Goal: Information Seeking & Learning: Learn about a topic

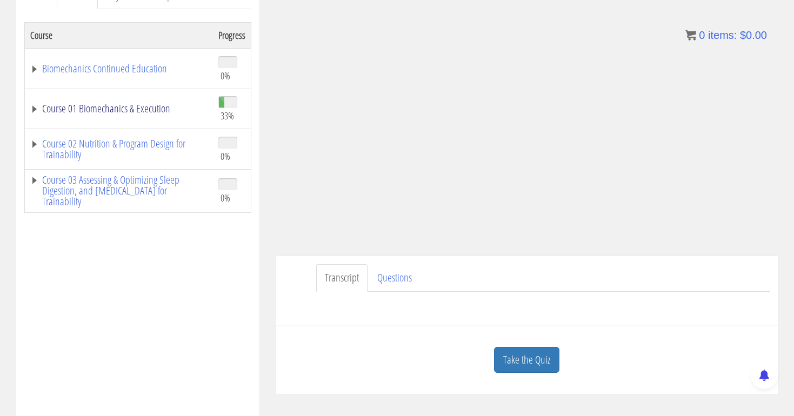
click at [131, 108] on link "Course 01 Biomechanics & Execution" at bounding box center [118, 108] width 177 height 11
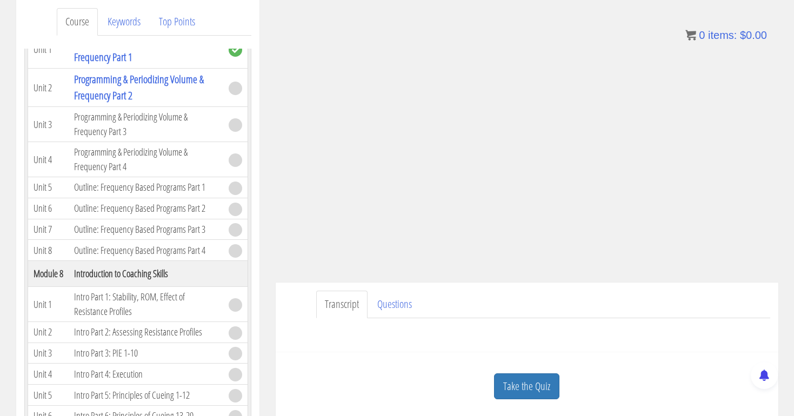
scroll to position [153, 0]
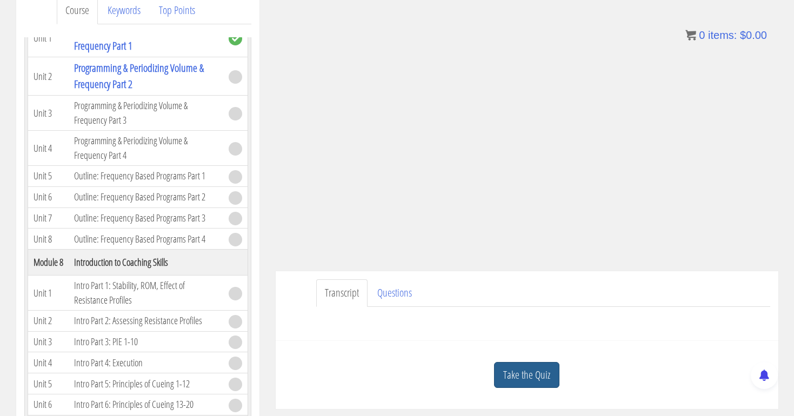
click at [522, 372] on link "Take the Quiz" at bounding box center [526, 375] width 65 height 26
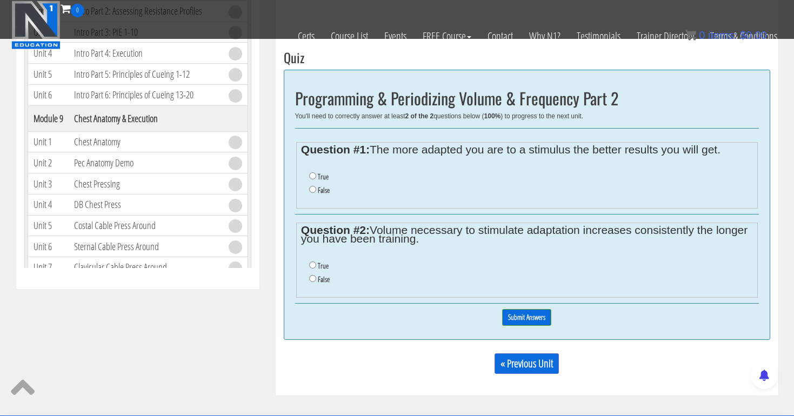
scroll to position [404, 0]
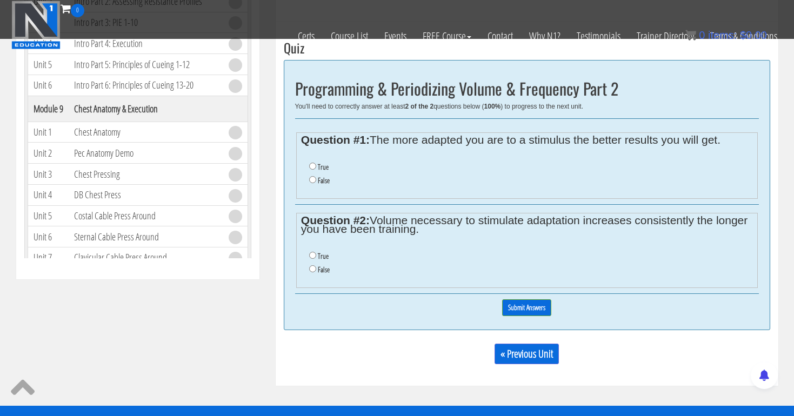
click at [311, 163] on input "True" at bounding box center [312, 166] width 7 height 7
radio input "true"
click at [312, 252] on input "True" at bounding box center [312, 255] width 7 height 7
radio input "true"
click at [531, 302] on input "Submit Answers" at bounding box center [526, 308] width 49 height 17
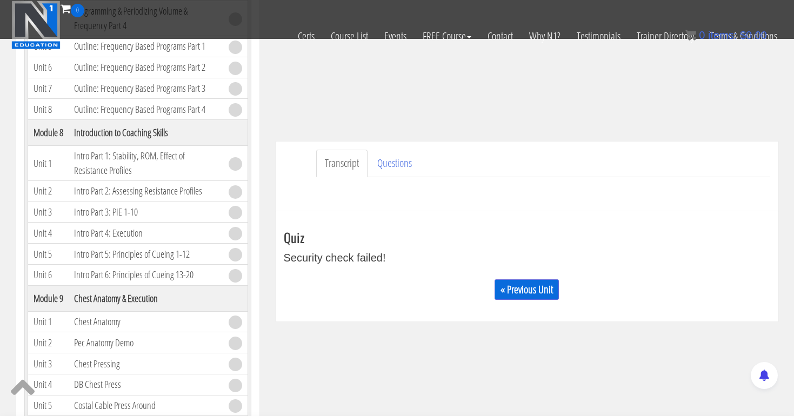
scroll to position [204, 0]
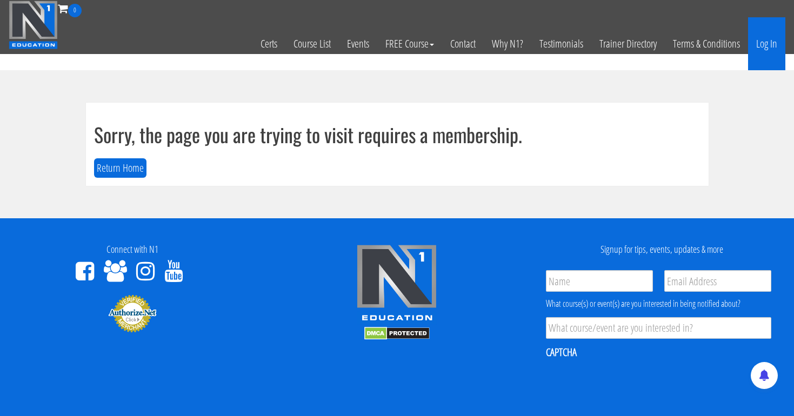
click at [771, 44] on link "Log In" at bounding box center [766, 43] width 37 height 53
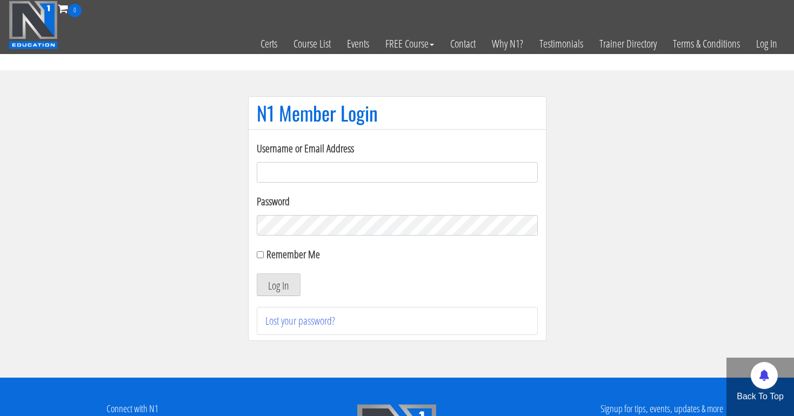
type input "[EMAIL_ADDRESS][DOMAIN_NAME]"
click at [278, 285] on button "Log In" at bounding box center [279, 285] width 44 height 23
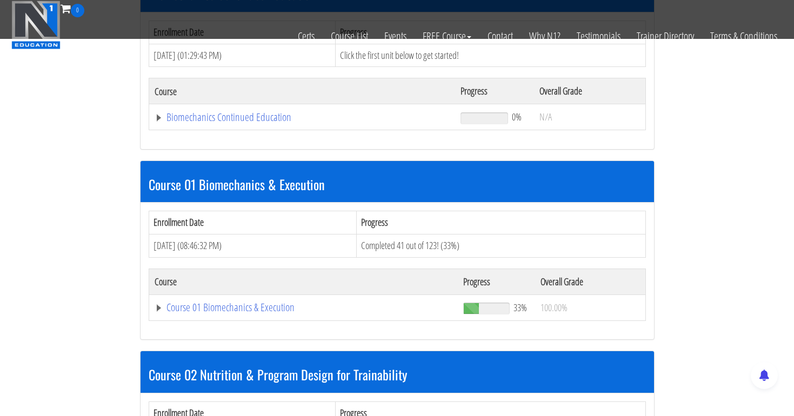
scroll to position [222, 0]
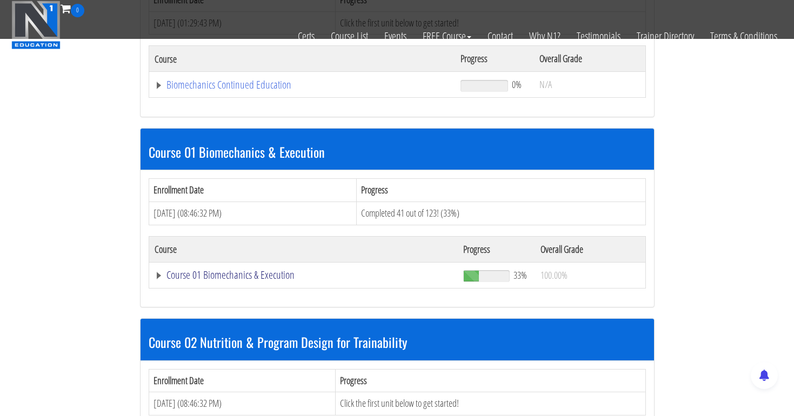
click at [241, 90] on link "Course 01 Biomechanics & Execution" at bounding box center [303, 84] width 296 height 11
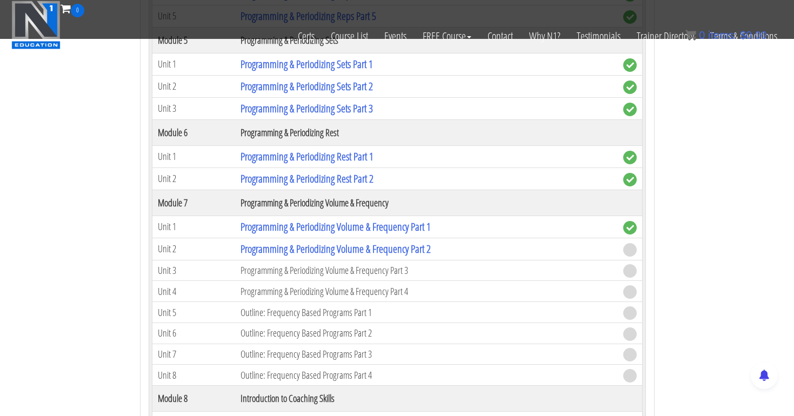
scroll to position [1397, 0]
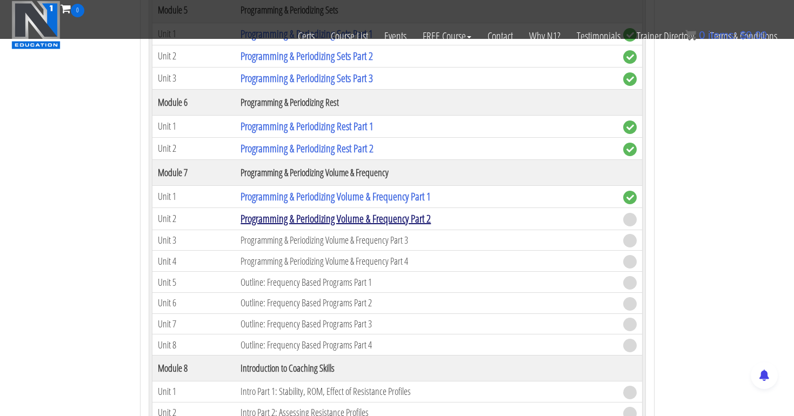
click at [414, 214] on link "Programming & Periodizing Volume & Frequency Part 2" at bounding box center [336, 218] width 190 height 15
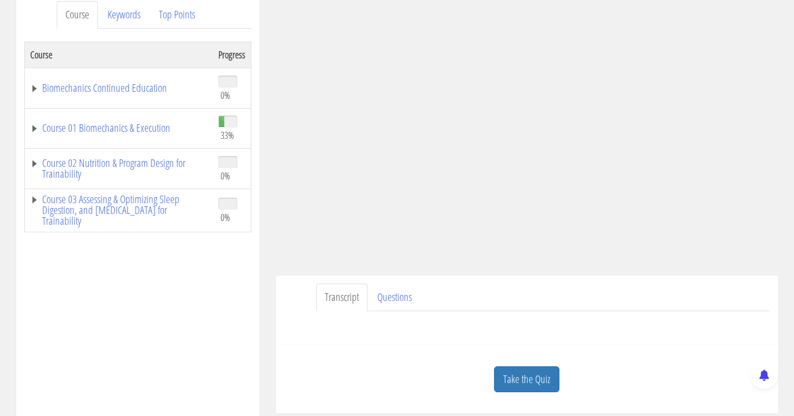
scroll to position [180, 0]
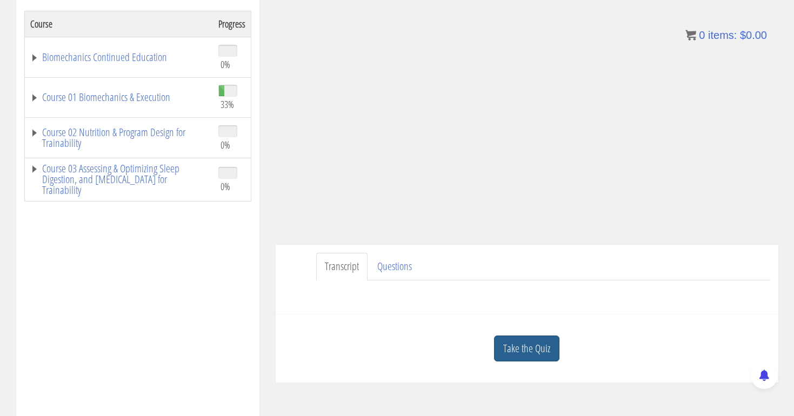
click at [532, 348] on link "Take the Quiz" at bounding box center [526, 349] width 65 height 26
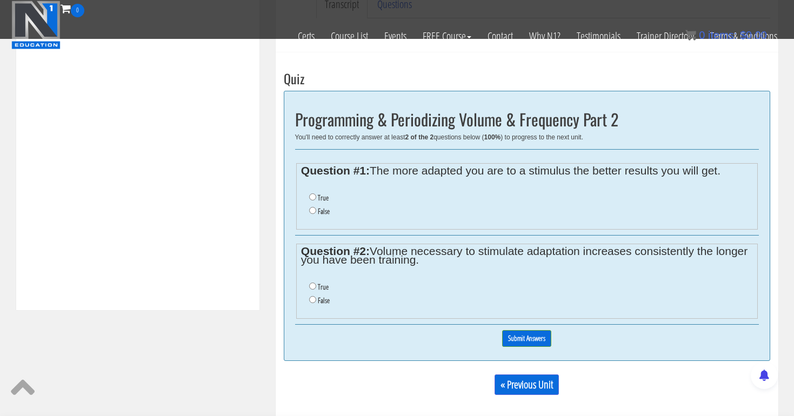
scroll to position [381, 0]
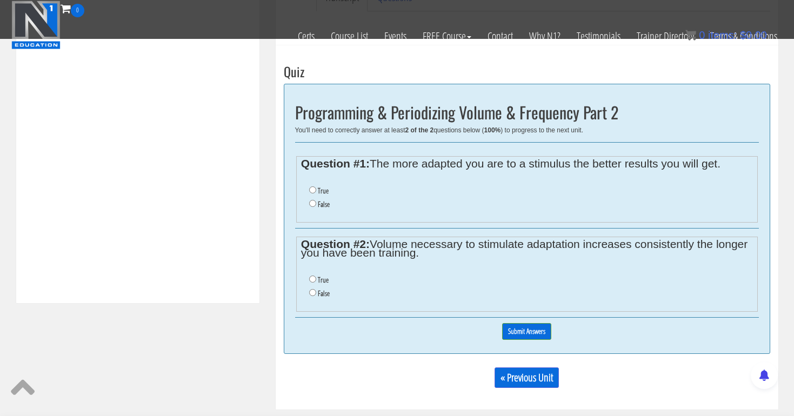
click at [313, 187] on input "True" at bounding box center [312, 190] width 7 height 7
radio input "true"
click at [312, 276] on input "True" at bounding box center [312, 279] width 7 height 7
radio input "true"
click at [522, 330] on input "Submit Answers" at bounding box center [526, 331] width 49 height 17
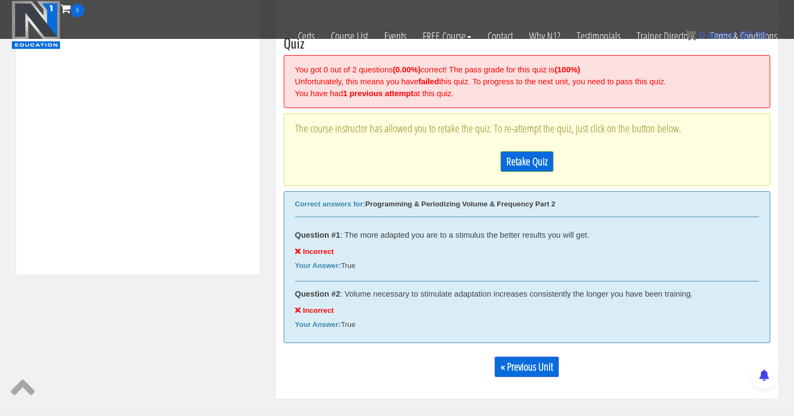
scroll to position [410, 0]
click at [521, 161] on link "Retake Quiz" at bounding box center [527, 161] width 53 height 21
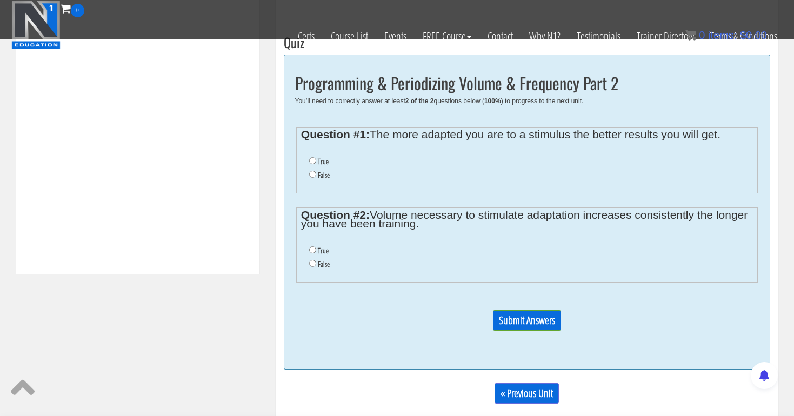
click at [311, 172] on input "False" at bounding box center [312, 174] width 7 height 7
radio input "true"
click at [313, 260] on input "False" at bounding box center [312, 263] width 7 height 7
radio input "true"
click at [510, 316] on input "Submit Answers" at bounding box center [527, 320] width 68 height 21
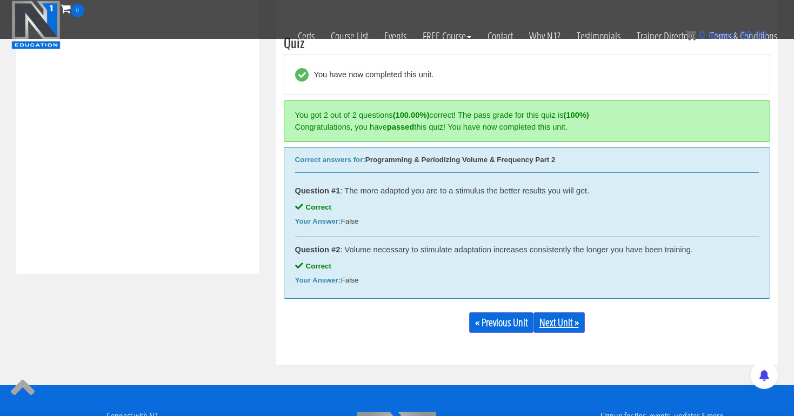
click at [568, 318] on link "Next Unit »" at bounding box center [559, 323] width 51 height 21
